Goal: Entertainment & Leisure: Consume media (video, audio)

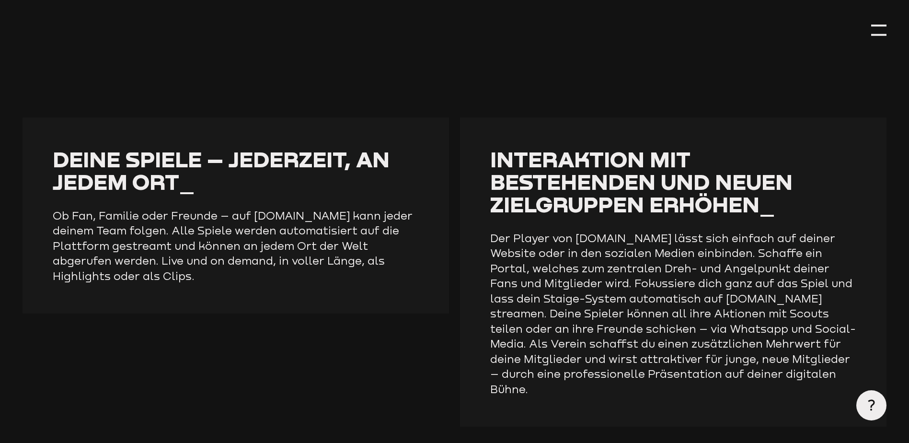
scroll to position [467, 0]
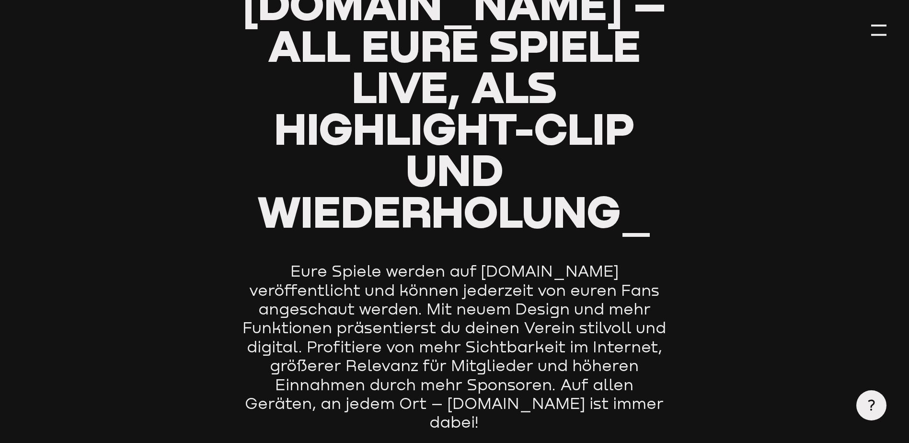
type input "0.8"
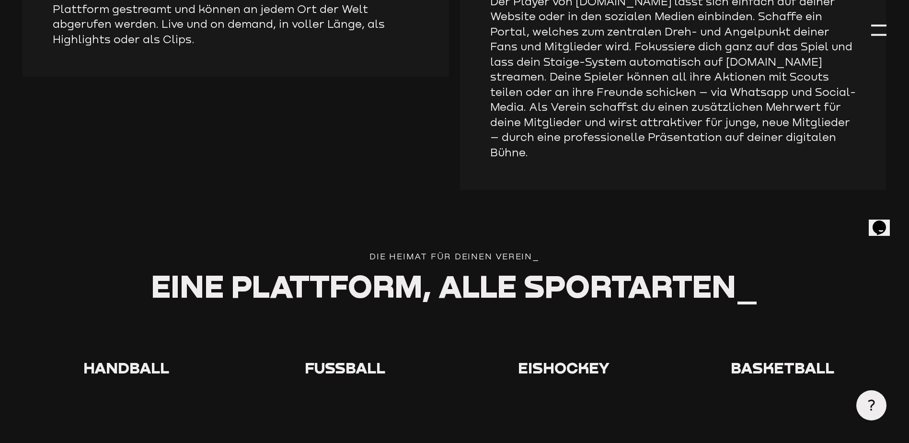
scroll to position [1630, 0]
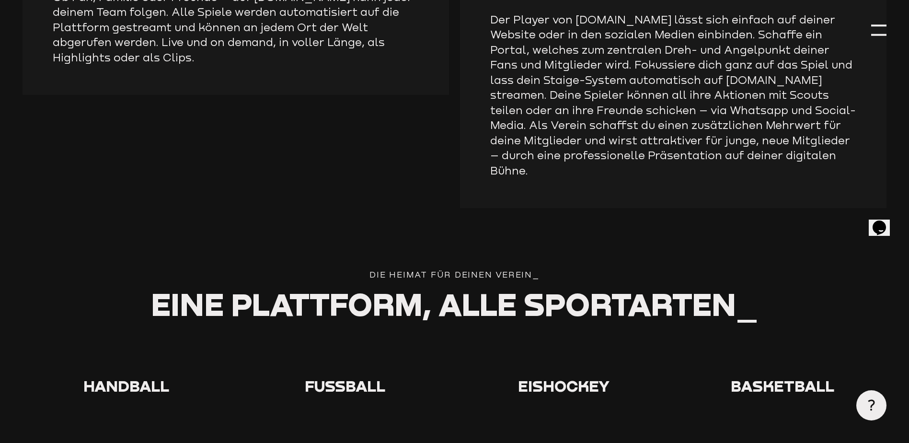
click at [346, 342] on icon at bounding box center [345, 357] width 31 height 31
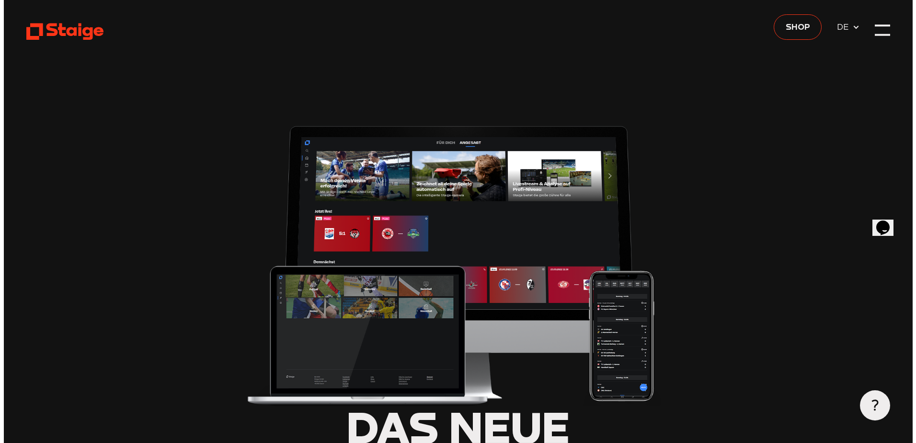
scroll to position [0, 0]
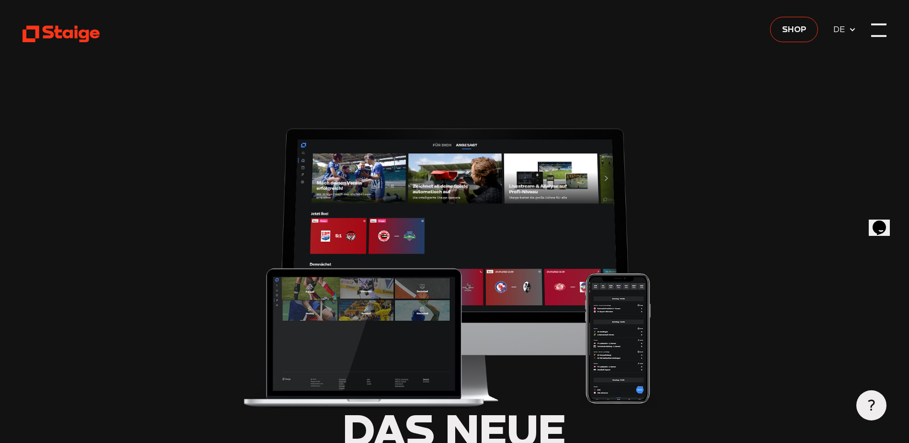
click at [872, 33] on div at bounding box center [878, 30] width 15 height 15
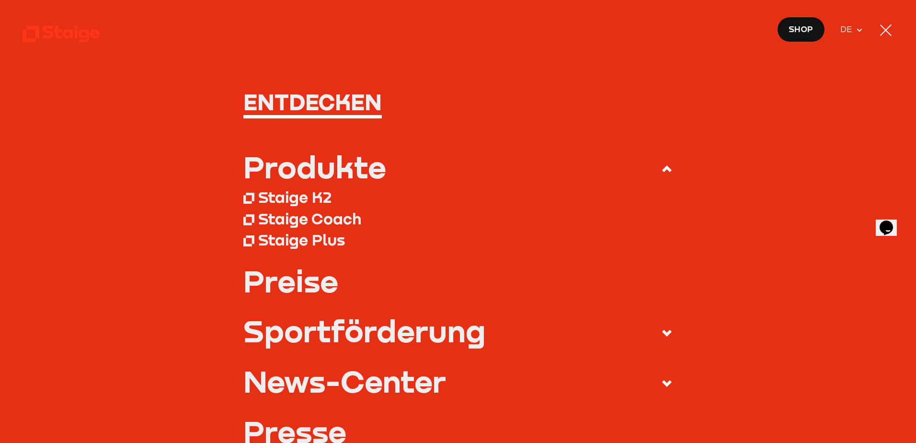
click at [35, 33] on use at bounding box center [61, 34] width 77 height 17
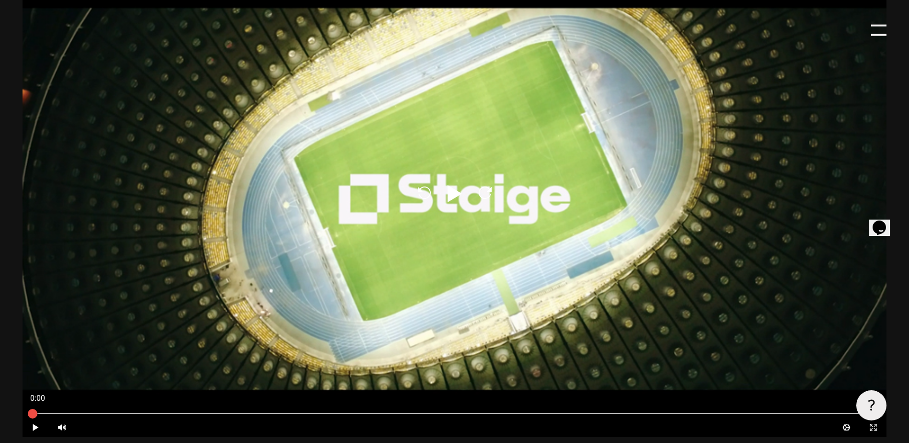
scroll to position [527, 0]
